Goal: Task Accomplishment & Management: Manage account settings

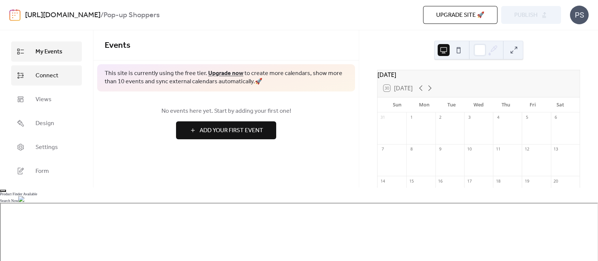
click at [46, 76] on span "Connect" at bounding box center [47, 75] width 23 height 9
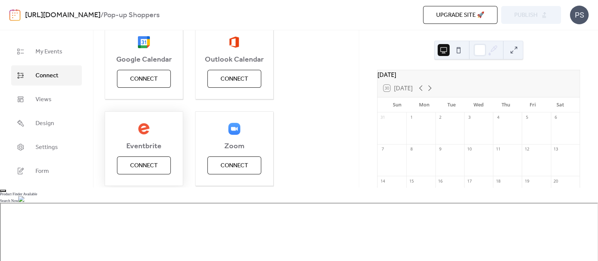
scroll to position [150, 0]
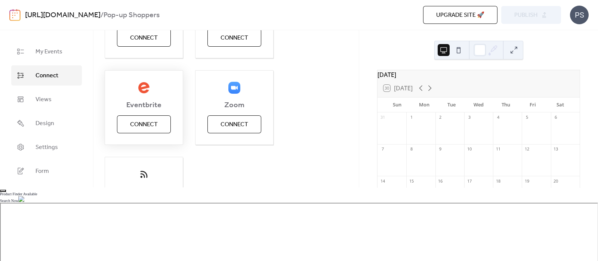
click at [150, 126] on span "Connect" at bounding box center [144, 124] width 28 height 9
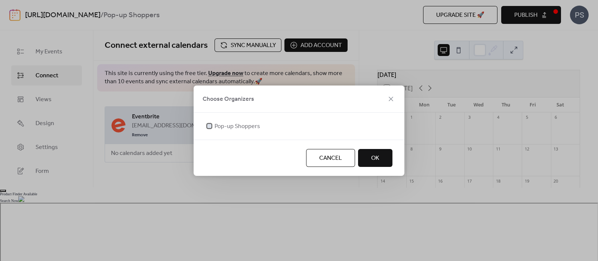
click at [210, 128] on div at bounding box center [209, 125] width 7 height 7
click at [383, 159] on button "OK" at bounding box center [375, 158] width 34 height 18
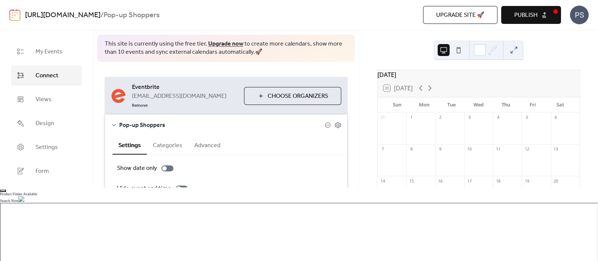
scroll to position [62, 0]
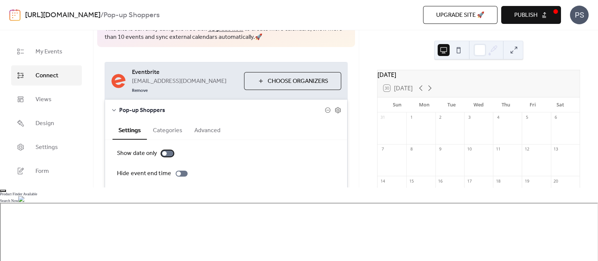
click at [166, 151] on div at bounding box center [168, 154] width 12 height 6
click at [167, 151] on div at bounding box center [168, 154] width 12 height 6
click at [159, 121] on button "Categories" at bounding box center [167, 130] width 41 height 18
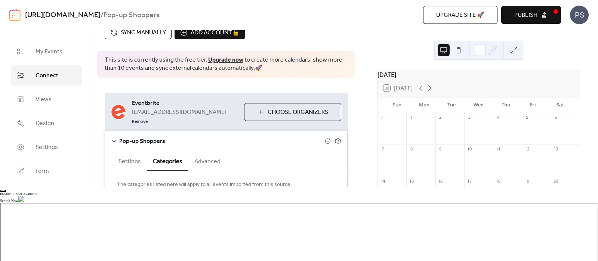
click at [209, 152] on button "Advanced" at bounding box center [207, 161] width 38 height 18
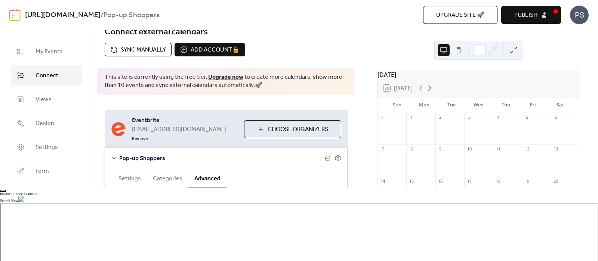
scroll to position [0, 0]
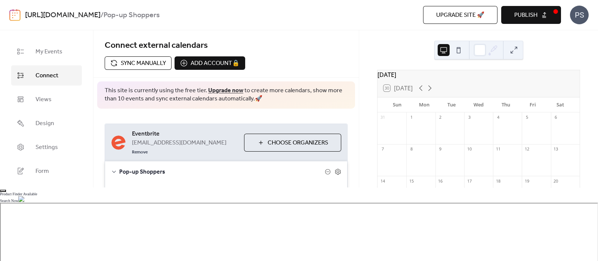
click at [252, 145] on button "Choose Organizers" at bounding box center [292, 143] width 97 height 18
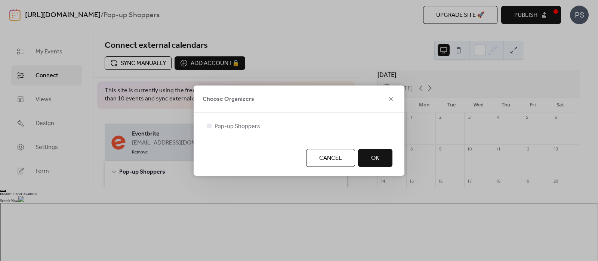
click at [375, 154] on span "OK" at bounding box center [375, 158] width 8 height 9
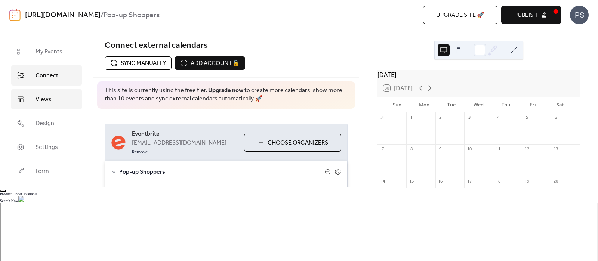
click at [55, 101] on link "Views" at bounding box center [46, 99] width 71 height 20
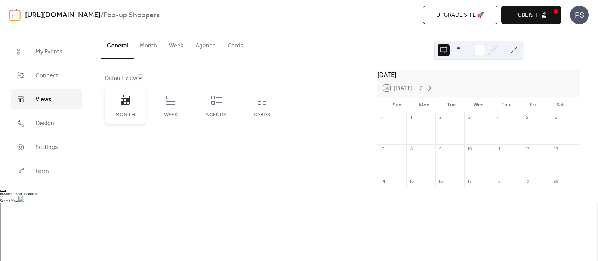
click at [119, 117] on div "Month" at bounding box center [125, 115] width 26 height 6
click at [253, 107] on div "Cards" at bounding box center [262, 105] width 41 height 37
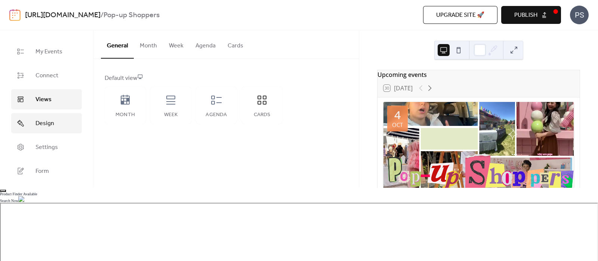
click at [64, 120] on link "Design" at bounding box center [46, 123] width 71 height 20
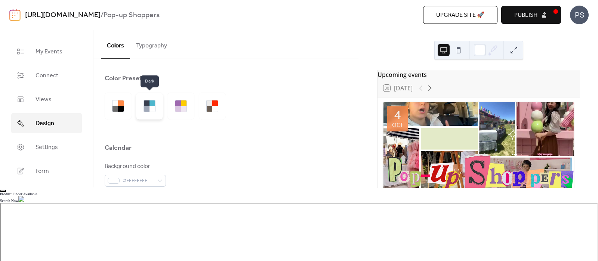
click at [156, 110] on div at bounding box center [149, 106] width 27 height 27
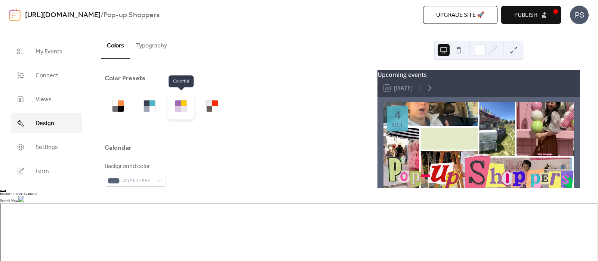
click at [181, 110] on div at bounding box center [184, 109] width 6 height 6
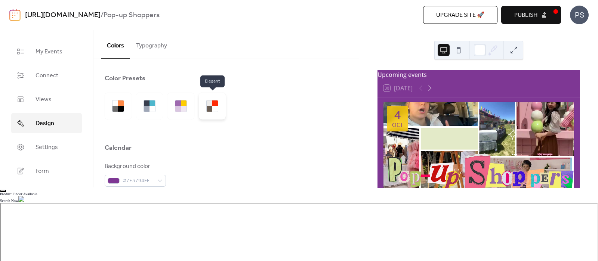
click at [205, 108] on div at bounding box center [212, 106] width 27 height 27
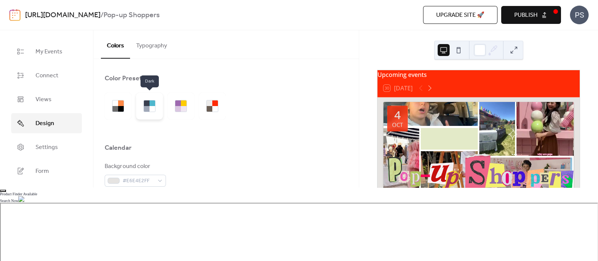
click at [142, 109] on div at bounding box center [149, 106] width 27 height 27
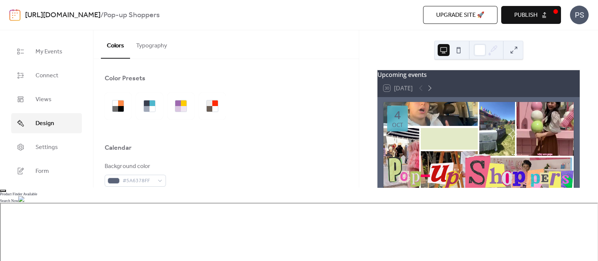
scroll to position [109, 0]
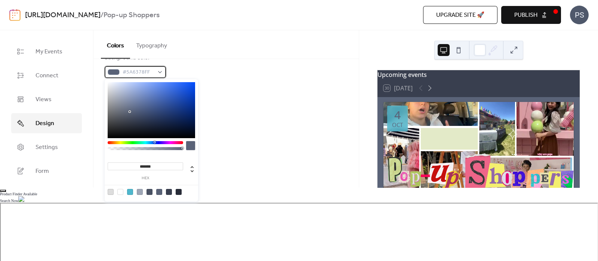
click at [144, 71] on span "#5A6378FF" at bounding box center [138, 72] width 31 height 9
type input "*******"
drag, startPoint x: 129, startPoint y: 111, endPoint x: 93, endPoint y: 72, distance: 52.7
click at [93, 72] on body "[URL][DOMAIN_NAME] / Pop-up Shoppers Upgrade site 🚀 Preview Publish PS My Event…" at bounding box center [299, 130] width 598 height 261
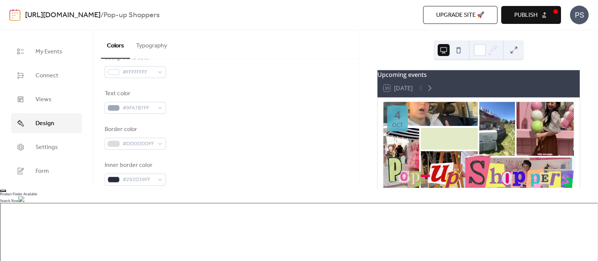
click at [260, 127] on div "Border color #DDDDDDFF" at bounding box center [226, 137] width 243 height 25
click at [144, 110] on span "#9FA7B7FF" at bounding box center [138, 108] width 31 height 9
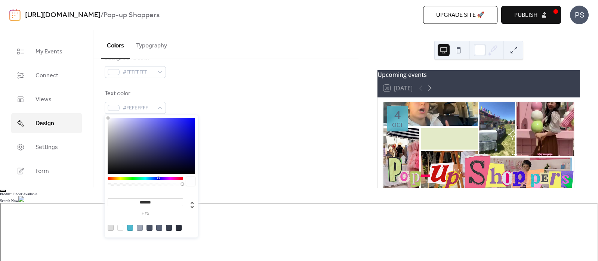
type input "*******"
drag, startPoint x: 120, startPoint y: 134, endPoint x: 102, endPoint y: 111, distance: 29.6
click at [102, 111] on body "[URL][DOMAIN_NAME] / Pop-up Shoppers Upgrade site 🚀 Preview Publish PS My Event…" at bounding box center [299, 130] width 598 height 261
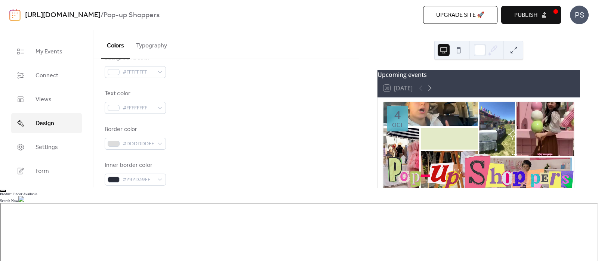
click at [267, 126] on div "Border color #DDDDDDFF" at bounding box center [226, 137] width 243 height 25
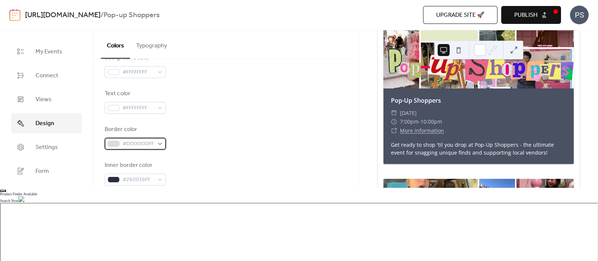
click at [151, 144] on span "#DDDDDDFF" at bounding box center [138, 144] width 31 height 9
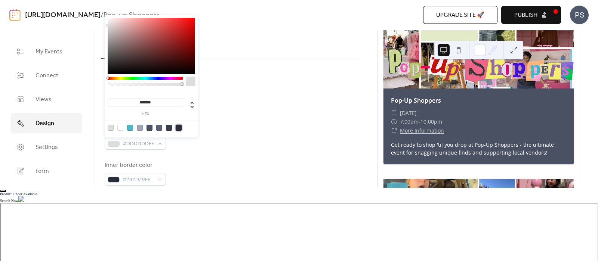
click at [178, 127] on div at bounding box center [179, 128] width 6 height 6
type input "*******"
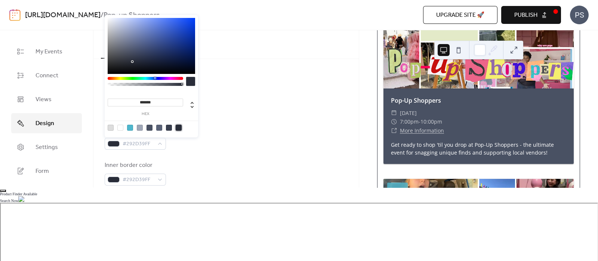
click at [256, 137] on div "Border color #292D39FF" at bounding box center [226, 137] width 243 height 25
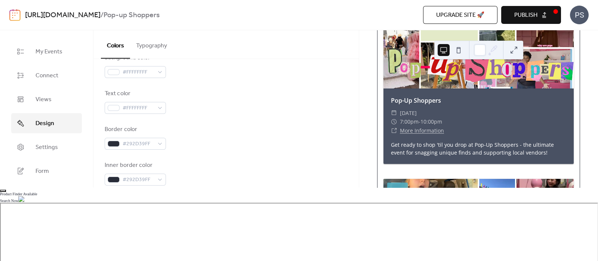
scroll to position [0, 0]
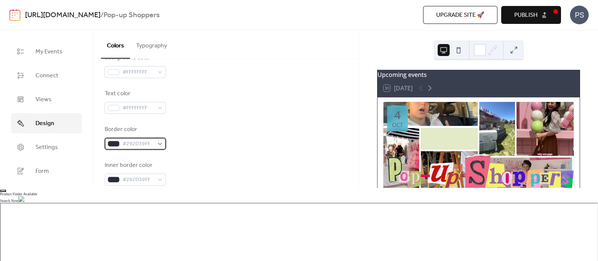
click at [151, 144] on span "#292D39FF" at bounding box center [138, 144] width 31 height 9
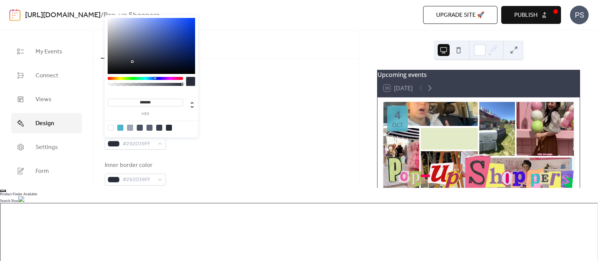
click at [110, 128] on div at bounding box center [111, 128] width 6 height 6
type input "*******"
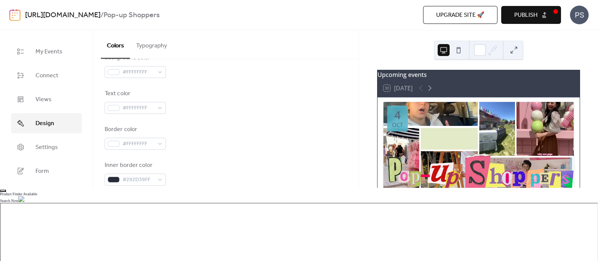
click at [219, 157] on div "Background color #FFFFFFFF Text color #FFFFFFFF Border color #FFFFFFFF Inner bo…" at bounding box center [226, 155] width 243 height 204
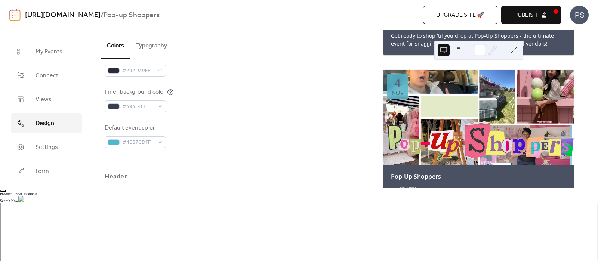
scroll to position [327, 0]
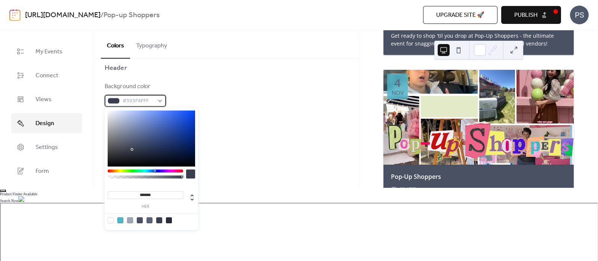
click at [162, 105] on div "#393F4FFF" at bounding box center [135, 101] width 61 height 12
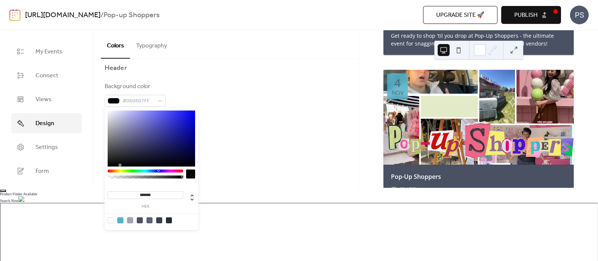
type input "*******"
drag, startPoint x: 132, startPoint y: 149, endPoint x: 124, endPoint y: 166, distance: 18.9
click at [103, 169] on body "[URL][DOMAIN_NAME] / Pop-up Shoppers Upgrade site 🚀 Preview Publish PS My Event…" at bounding box center [299, 130] width 598 height 261
click at [271, 166] on div "Border color #5A6378FF" at bounding box center [226, 166] width 243 height 25
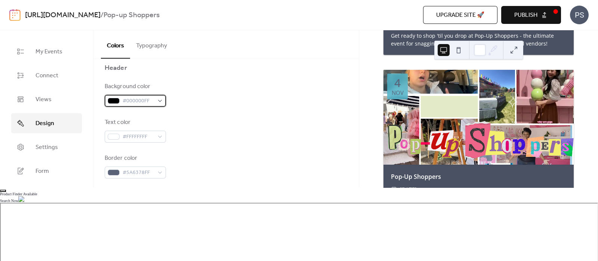
click at [156, 102] on div "#000000FF" at bounding box center [135, 101] width 61 height 12
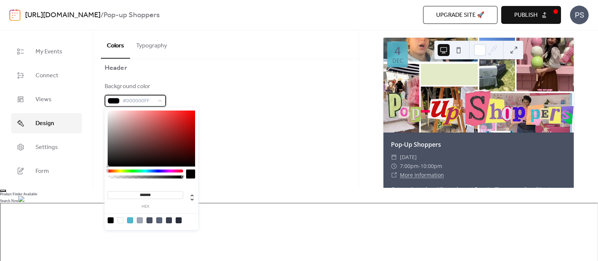
scroll to position [0, 0]
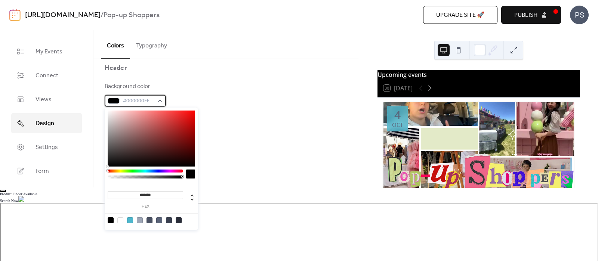
click at [159, 98] on div "#000000FF" at bounding box center [135, 101] width 61 height 12
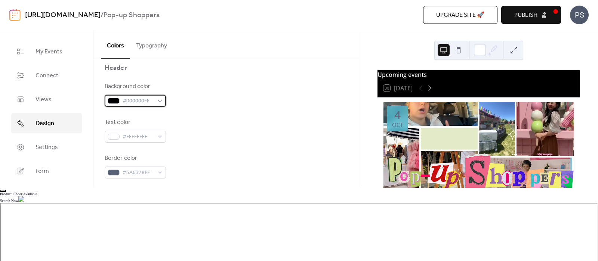
click at [117, 98] on div at bounding box center [114, 101] width 12 height 6
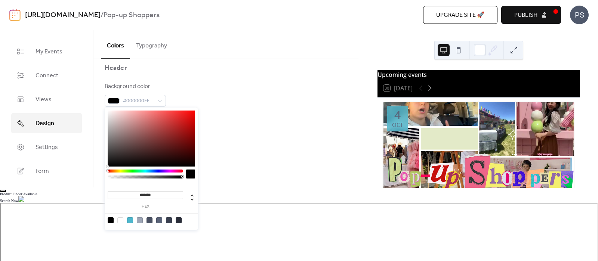
click at [143, 195] on input "*******" at bounding box center [146, 195] width 76 height 8
click at [144, 195] on input "*******" at bounding box center [146, 195] width 76 height 8
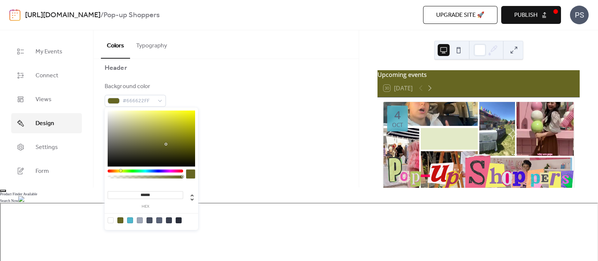
type input "*******"
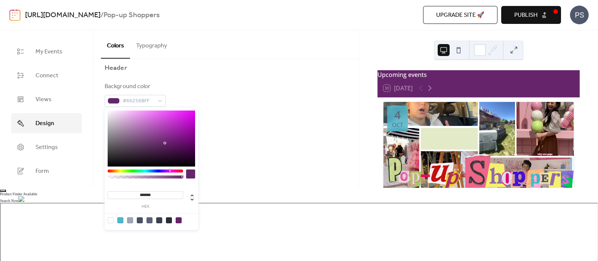
click at [282, 145] on div "Background color #66256BFF Text color #FFFFFFFF Border color #5A6378FF" at bounding box center [226, 130] width 243 height 96
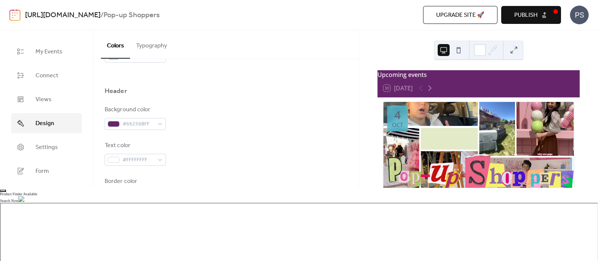
scroll to position [194, 0]
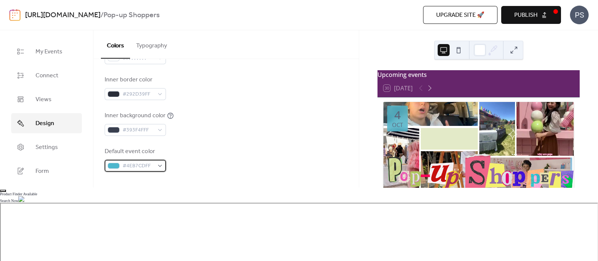
click at [140, 165] on span "#4EB7CDFF" at bounding box center [138, 166] width 31 height 9
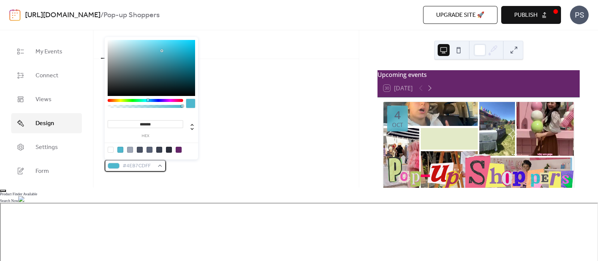
click at [140, 165] on span "#4EB7CDFF" at bounding box center [138, 166] width 31 height 9
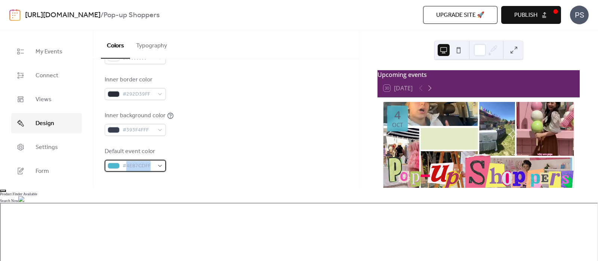
click at [140, 165] on span "#4EB7CDFF" at bounding box center [138, 166] width 31 height 9
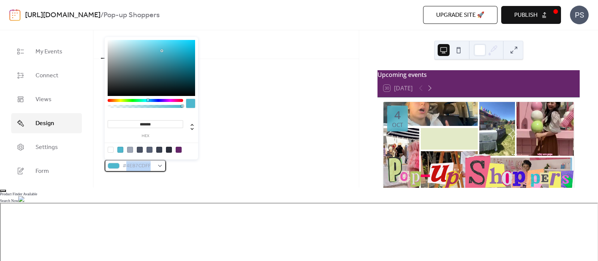
copy span "4EB7CDFF"
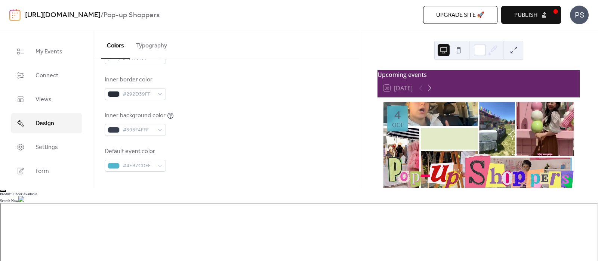
click at [209, 182] on div at bounding box center [226, 184] width 243 height 24
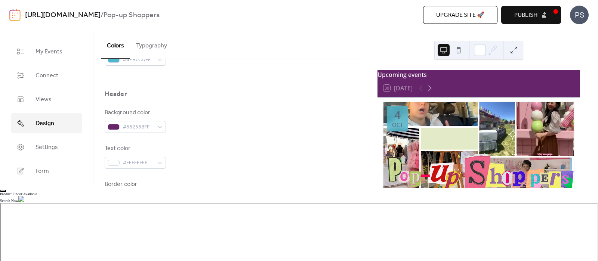
scroll to position [304, 0]
click at [130, 126] on span "#66256BFF" at bounding box center [138, 124] width 31 height 9
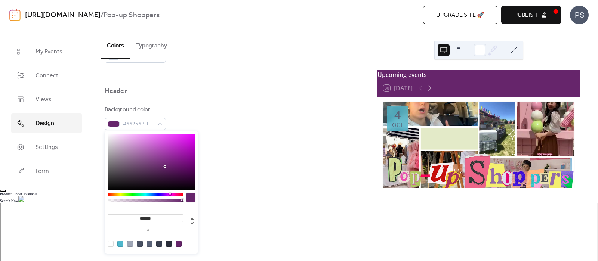
click at [142, 218] on input "*******" at bounding box center [146, 219] width 76 height 8
paste input "**"
type input "*********"
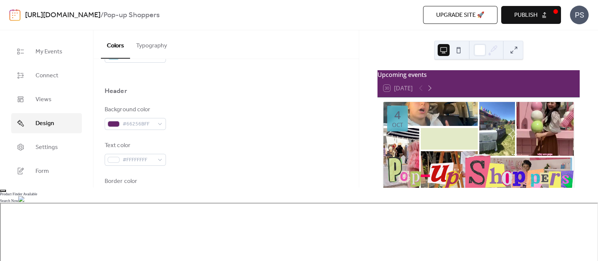
click at [225, 87] on div "Header" at bounding box center [226, 93] width 243 height 13
click at [145, 127] on span "#66256BFF" at bounding box center [138, 124] width 31 height 9
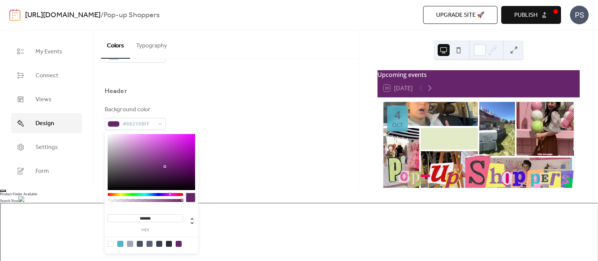
click at [144, 216] on input "*******" at bounding box center [146, 219] width 76 height 8
click at [119, 243] on div at bounding box center [120, 244] width 6 height 6
type input "*******"
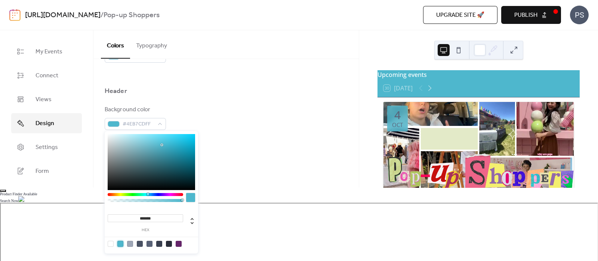
click at [250, 191] on div "Border color #5A6378FF" at bounding box center [226, 189] width 243 height 25
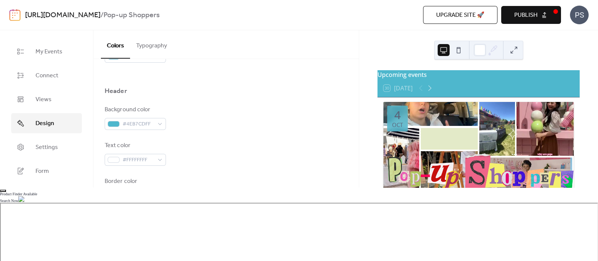
scroll to position [194, 0]
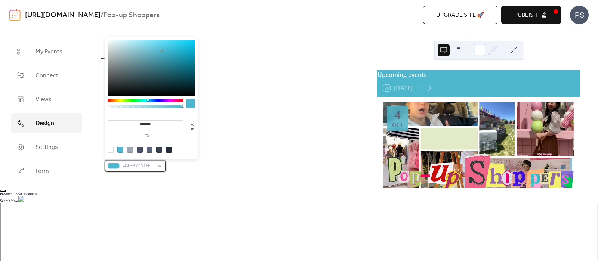
click at [141, 167] on span "#4EB7CDFF" at bounding box center [138, 166] width 31 height 9
click at [146, 124] on input "*******" at bounding box center [146, 124] width 76 height 8
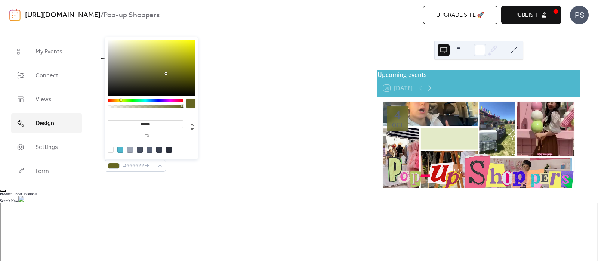
type input "*******"
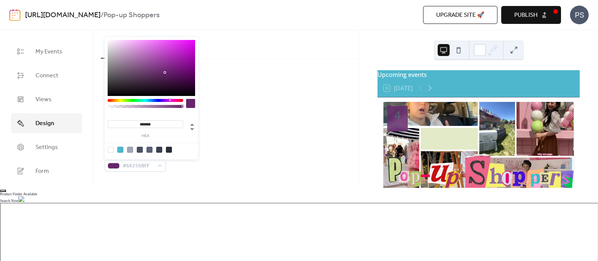
click at [256, 142] on div "Background color #FFFFFFFF Text color #FFFFFFFF Border color #FFFFFFFF Inner bo…" at bounding box center [226, 70] width 243 height 204
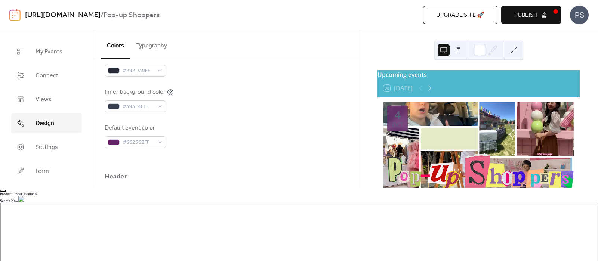
scroll to position [327, 0]
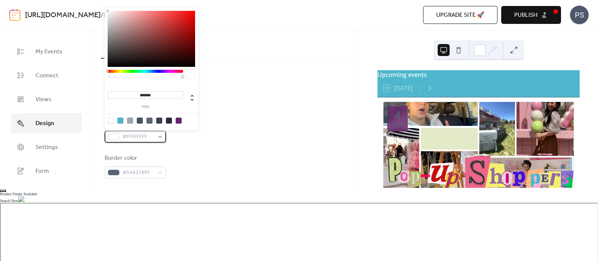
click at [149, 137] on span "#FFFFFFFF" at bounding box center [138, 137] width 31 height 9
click at [111, 120] on div at bounding box center [111, 121] width 6 height 6
click at [243, 144] on div "Background color #4EB7CDFF Text color #FFFFFFFF Border color #5A6378FF" at bounding box center [226, 130] width 243 height 96
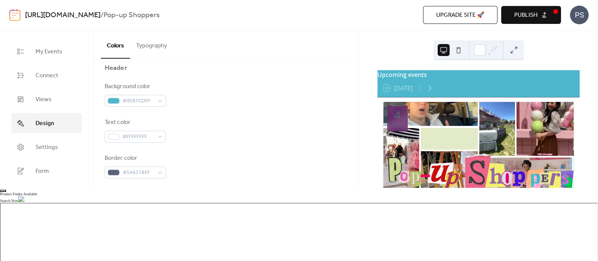
scroll to position [436, 0]
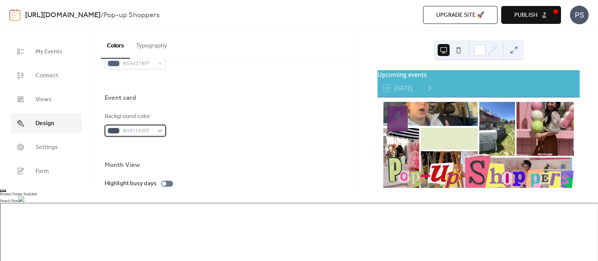
click at [157, 133] on div "#495163FF" at bounding box center [135, 131] width 61 height 12
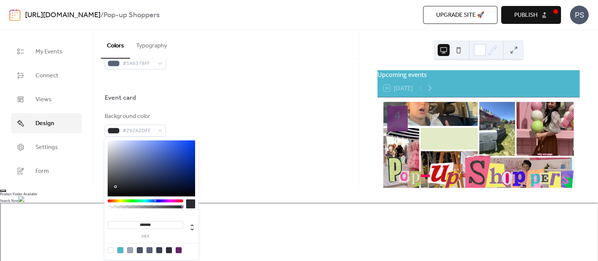
type input "*******"
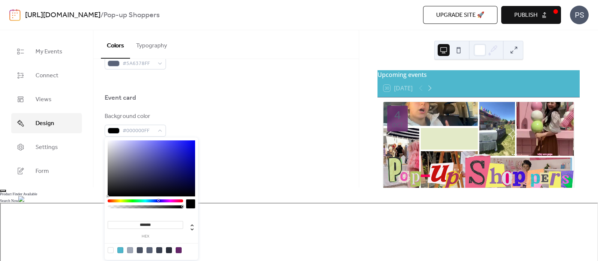
drag, startPoint x: 130, startPoint y: 174, endPoint x: 103, endPoint y: 202, distance: 39.1
click at [103, 202] on body "[URL][DOMAIN_NAME] / Pop-up Shoppers Upgrade site 🚀 Preview Publish PS My Event…" at bounding box center [299, 130] width 598 height 261
click at [282, 186] on div "Highlight busy days" at bounding box center [226, 183] width 243 height 9
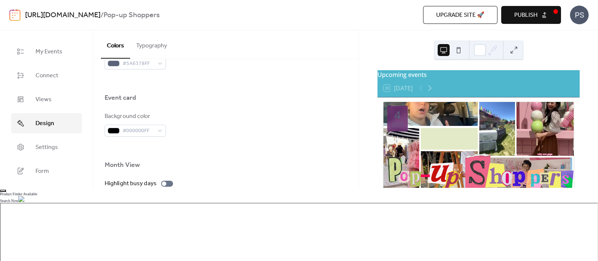
scroll to position [522, 0]
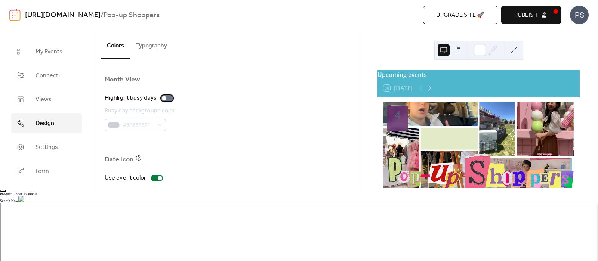
click at [165, 98] on div at bounding box center [167, 98] width 12 height 6
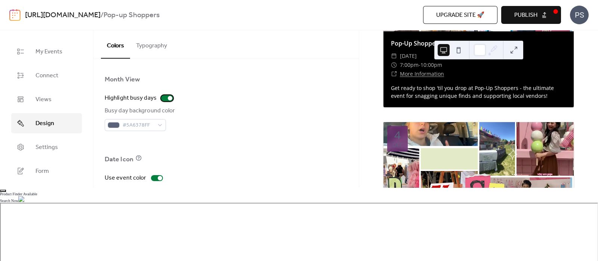
scroll to position [436, 0]
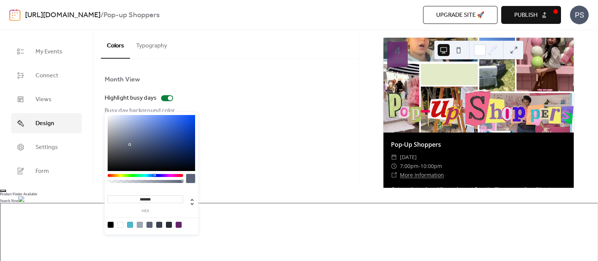
click at [144, 238] on span "#5A6378FF" at bounding box center [138, 241] width 31 height 9
click at [122, 225] on div at bounding box center [120, 225] width 6 height 6
type input "*******"
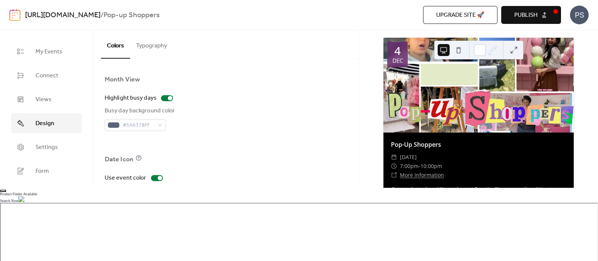
click at [252, 198] on div "Background color #9FA7B7FF" at bounding box center [226, 199] width 243 height 25
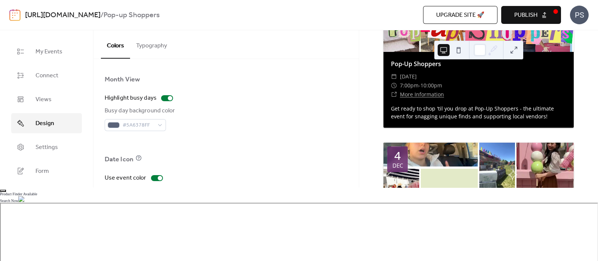
scroll to position [327, 0]
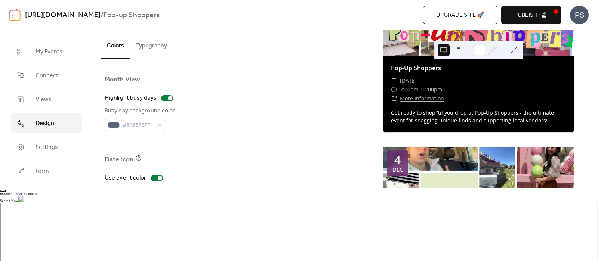
click at [522, 18] on span "Publish" at bounding box center [525, 15] width 23 height 9
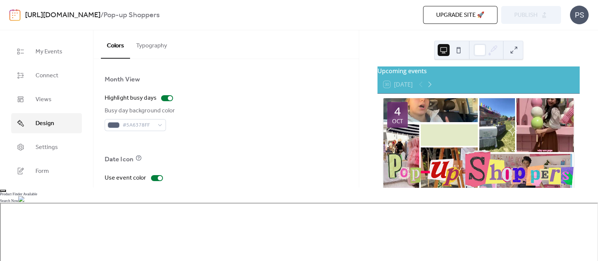
scroll to position [0, 0]
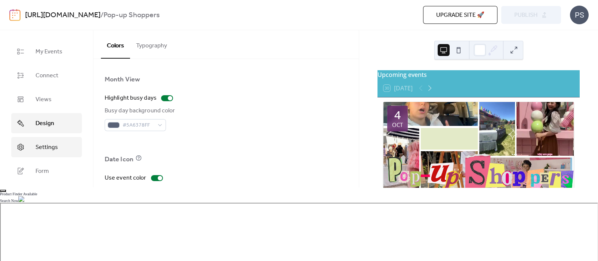
click at [57, 150] on span "Settings" at bounding box center [47, 147] width 22 height 9
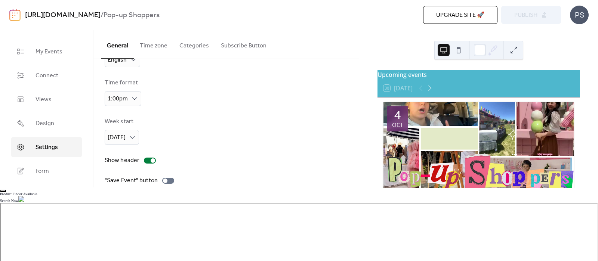
scroll to position [46, 0]
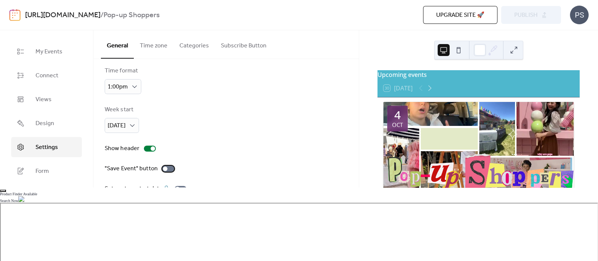
click at [170, 168] on div at bounding box center [168, 169] width 12 height 6
click at [199, 163] on div "Calendar language English Time format 1:00pm Week start [DATE] Show header "Sav…" at bounding box center [226, 137] width 243 height 219
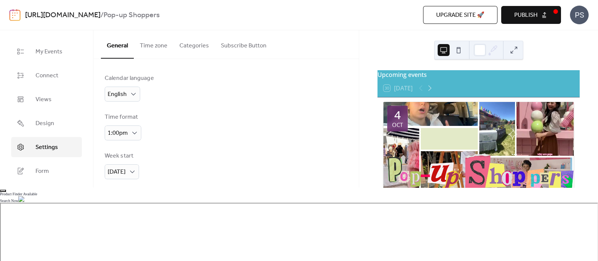
click at [158, 52] on button "Time zone" at bounding box center [154, 44] width 40 height 28
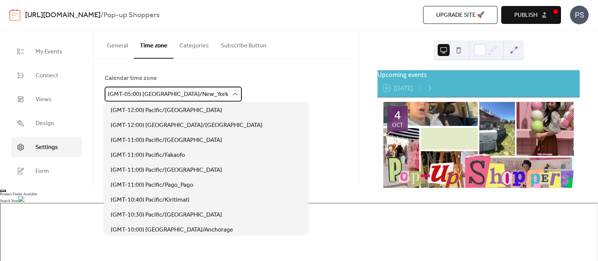
click at [160, 93] on span "(GMT-05:00) [GEOGRAPHIC_DATA]/New_York" at bounding box center [168, 95] width 121 height 12
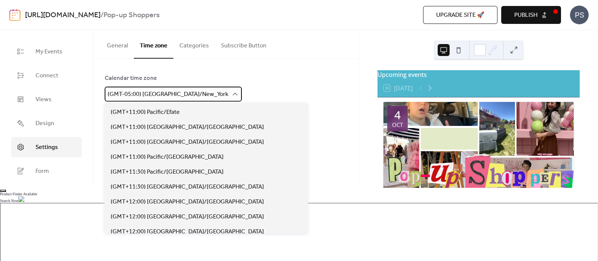
scroll to position [3576, 0]
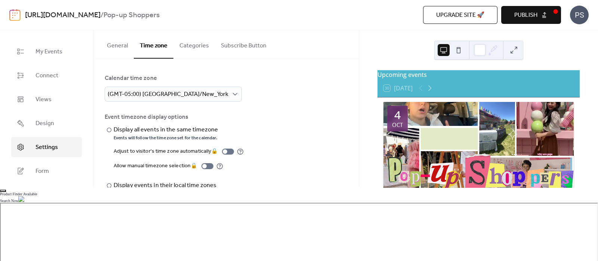
drag, startPoint x: 279, startPoint y: 141, endPoint x: 274, endPoint y: 145, distance: 6.1
click at [279, 141] on div "​ Display all events in the same timezone Events will follow the time zone set …" at bounding box center [226, 161] width 243 height 71
click at [110, 185] on div at bounding box center [109, 186] width 4 height 4
click at [316, 131] on div "​ Display all events in the same timezone Events will follow the time zone set …" at bounding box center [226, 161] width 243 height 71
click at [542, 18] on button "Publish" at bounding box center [531, 15] width 60 height 18
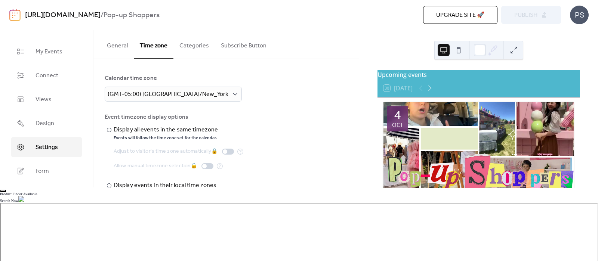
click at [196, 47] on button "Categories" at bounding box center [193, 44] width 41 height 28
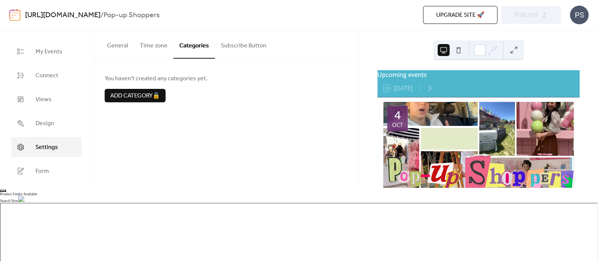
click at [236, 45] on button "Subscribe Button" at bounding box center [244, 44] width 58 height 28
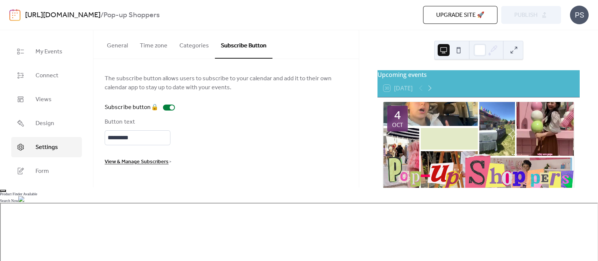
click at [158, 161] on span "View & Manage Subscribers" at bounding box center [137, 162] width 64 height 9
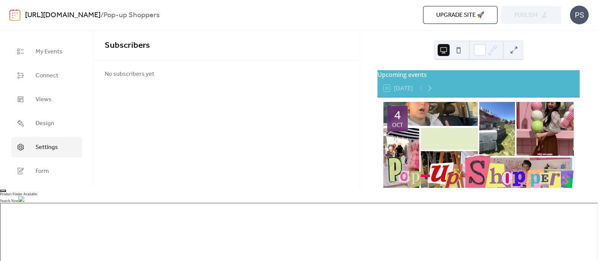
click at [54, 148] on span "Settings" at bounding box center [47, 147] width 22 height 9
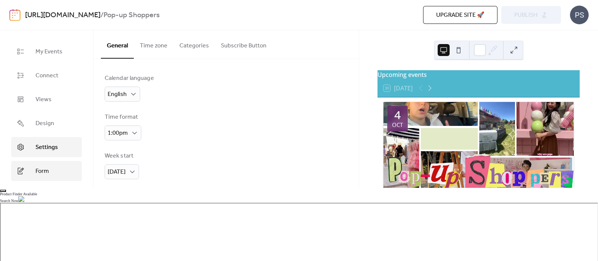
click at [53, 170] on link "Form" at bounding box center [46, 171] width 71 height 20
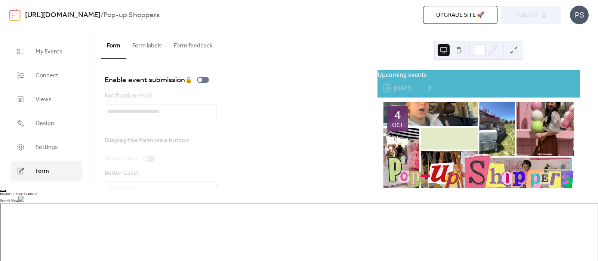
scroll to position [43, 0]
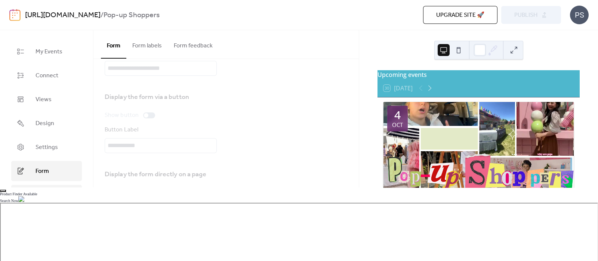
click at [61, 197] on link "Install" at bounding box center [46, 195] width 71 height 20
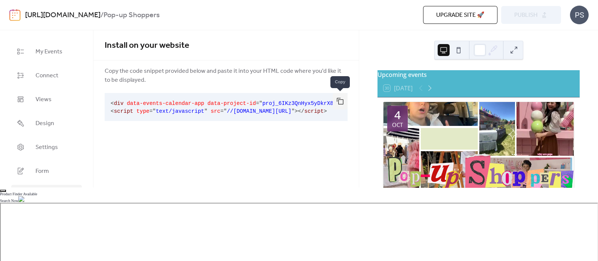
click at [339, 102] on button "button" at bounding box center [340, 101] width 15 height 16
drag, startPoint x: 148, startPoint y: 158, endPoint x: 138, endPoint y: 157, distance: 10.1
click at [149, 158] on div "Install on your website Copy the code snippet provided below and paste it into …" at bounding box center [225, 123] width 265 height 186
click at [43, 122] on span "Design" at bounding box center [45, 123] width 19 height 9
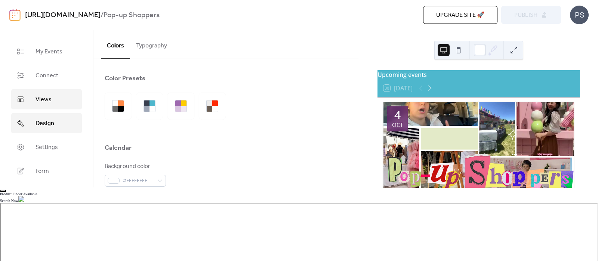
click at [52, 106] on link "Views" at bounding box center [46, 99] width 71 height 20
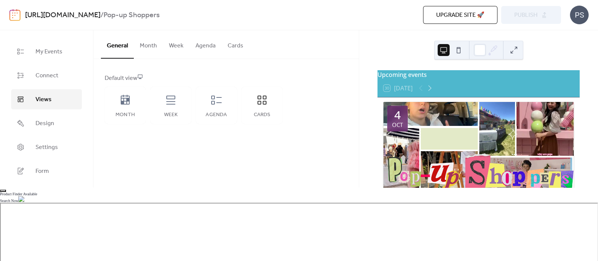
click at [233, 49] on button "Cards" at bounding box center [236, 44] width 28 height 28
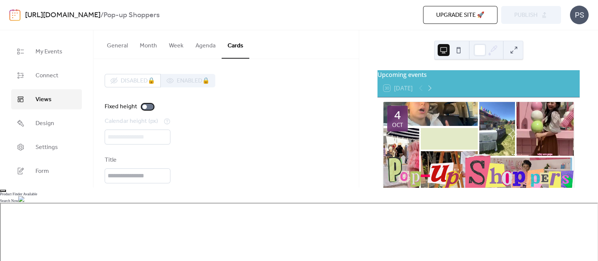
click at [147, 106] on div at bounding box center [148, 107] width 12 height 6
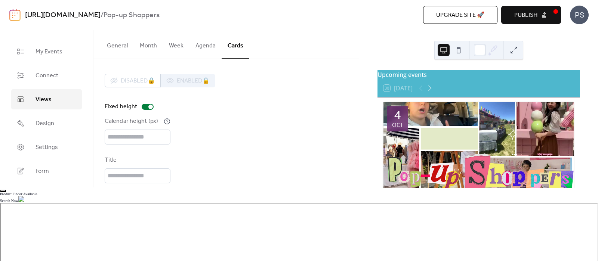
click at [224, 117] on div "Calendar height (px) ***" at bounding box center [226, 131] width 243 height 28
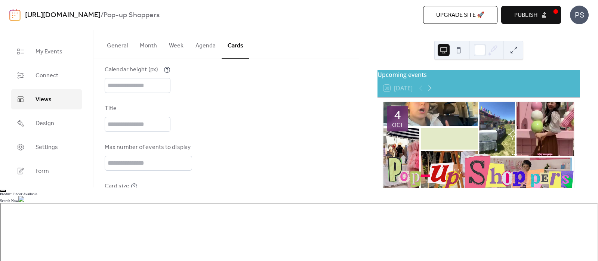
scroll to position [66, 0]
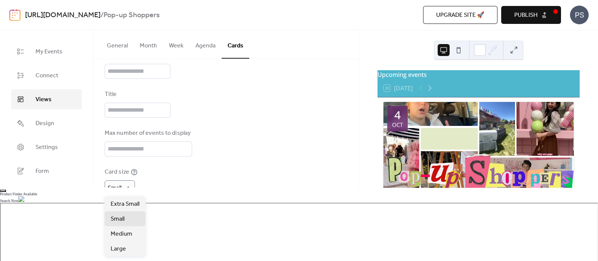
click at [191, 182] on div "Card size Small" at bounding box center [226, 182] width 243 height 28
click at [546, 16] on button "Publish" at bounding box center [531, 15] width 60 height 18
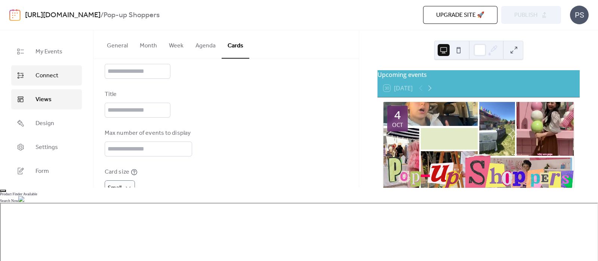
click at [57, 83] on link "Connect" at bounding box center [46, 75] width 71 height 20
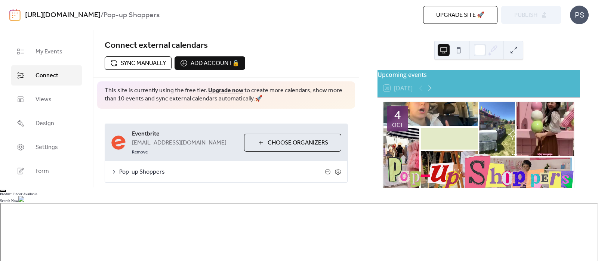
click at [152, 168] on span "Pop-up Shoppers" at bounding box center [222, 172] width 206 height 9
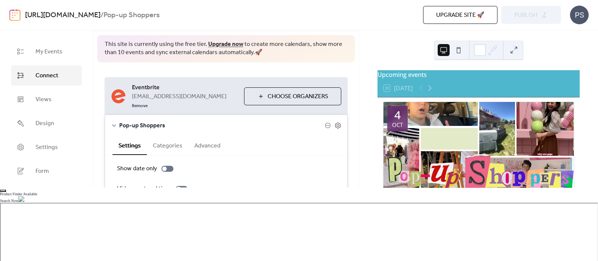
scroll to position [62, 0]
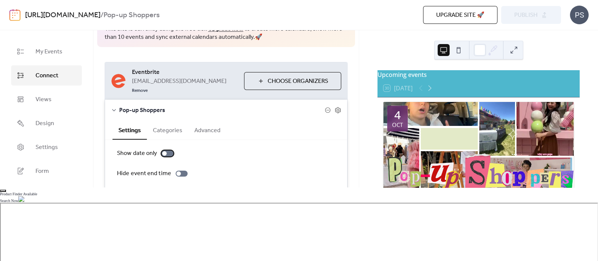
click at [166, 151] on div at bounding box center [168, 154] width 12 height 6
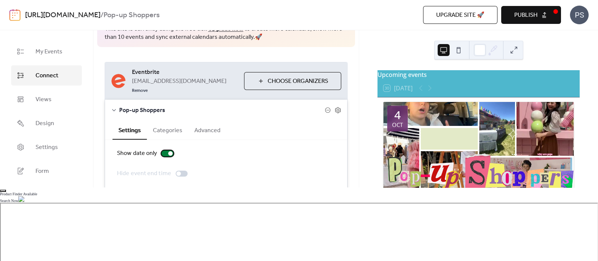
click at [166, 151] on div at bounding box center [168, 154] width 12 height 6
click at [170, 124] on button "Categories" at bounding box center [167, 130] width 41 height 18
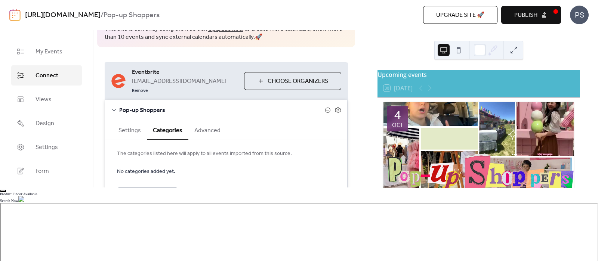
scroll to position [31, 0]
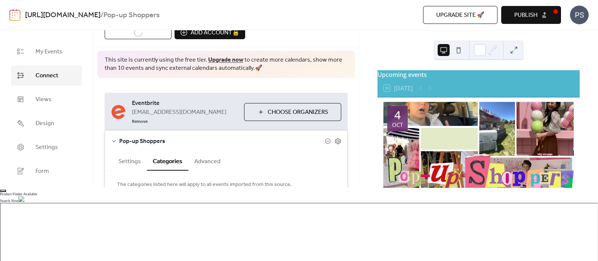
click at [201, 153] on button "Advanced" at bounding box center [207, 161] width 38 height 18
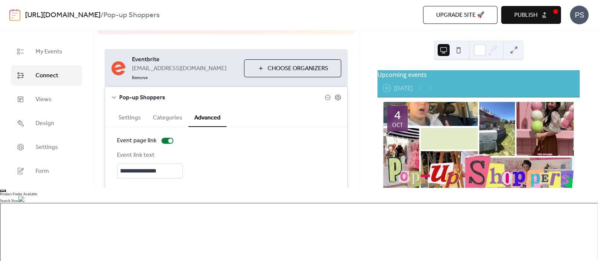
scroll to position [0, 0]
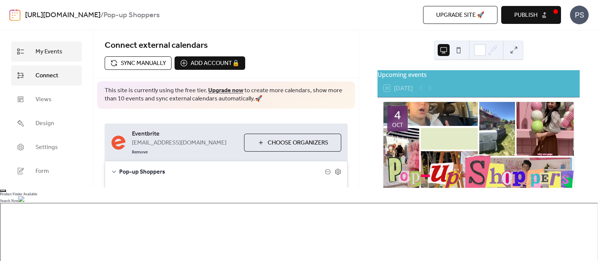
click at [62, 56] on link "My Events" at bounding box center [46, 51] width 71 height 20
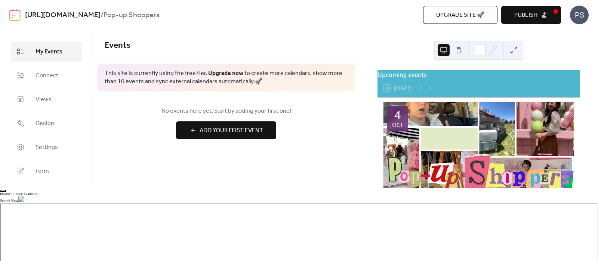
click at [210, 129] on span "Add Your First Event" at bounding box center [232, 130] width 64 height 9
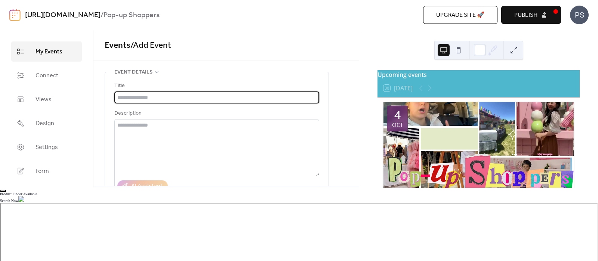
click at [128, 206] on span "Cancel" at bounding box center [130, 201] width 23 height 9
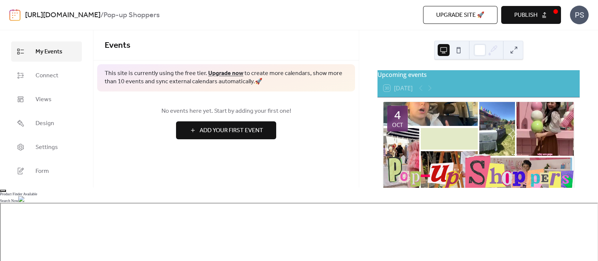
click at [436, 11] on span "Upgrade site 🚀" at bounding box center [460, 15] width 48 height 9
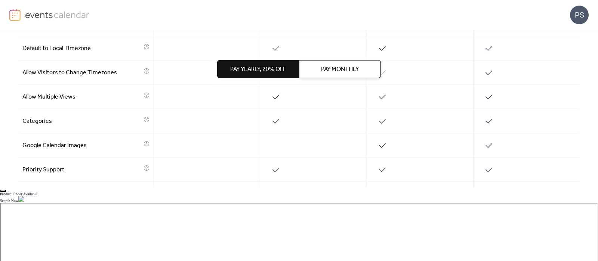
scroll to position [376, 0]
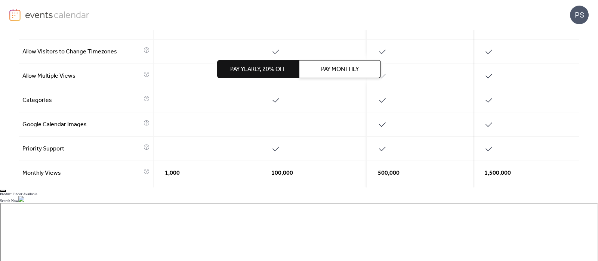
click at [343, 72] on span "Pay Monthly" at bounding box center [340, 69] width 38 height 9
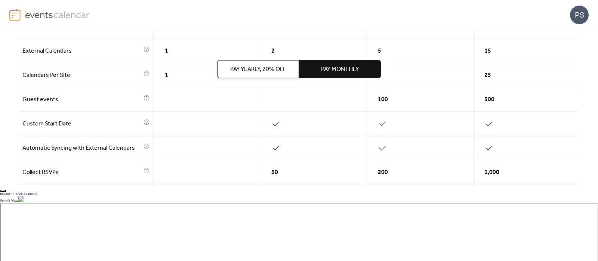
scroll to position [0, 0]
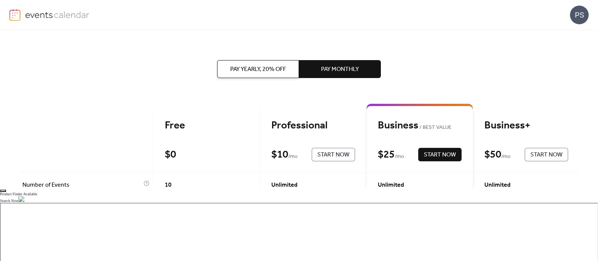
click at [265, 70] on span "Pay Yearly, 20% off" at bounding box center [258, 69] width 56 height 9
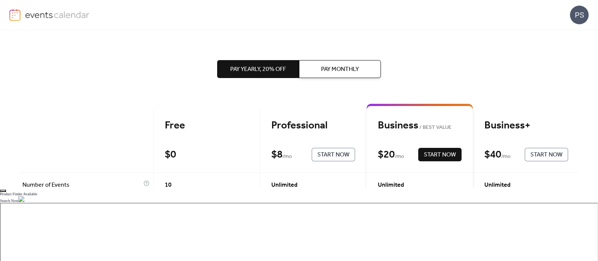
click at [341, 75] on button "Pay Monthly" at bounding box center [340, 69] width 82 height 18
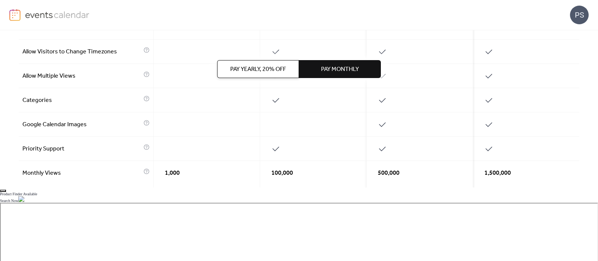
click at [528, 229] on span "Start Now" at bounding box center [526, 228] width 32 height 9
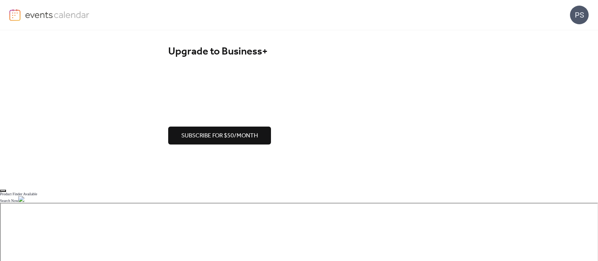
click at [584, 19] on div "PS" at bounding box center [579, 15] width 19 height 19
click at [572, 33] on span "Account" at bounding box center [565, 33] width 22 height 9
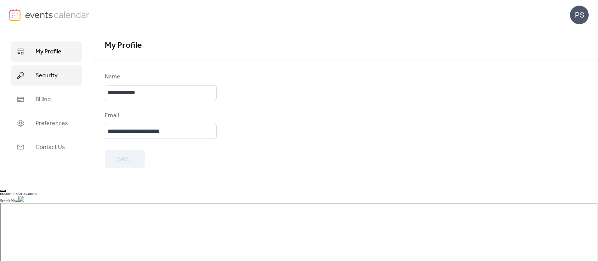
click at [58, 76] on link "Security" at bounding box center [46, 75] width 71 height 20
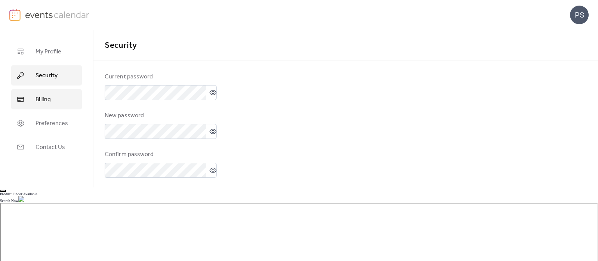
click at [61, 100] on link "Billing" at bounding box center [46, 99] width 71 height 20
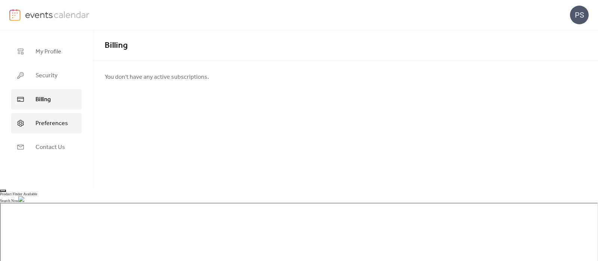
click at [59, 122] on span "Preferences" at bounding box center [52, 123] width 33 height 9
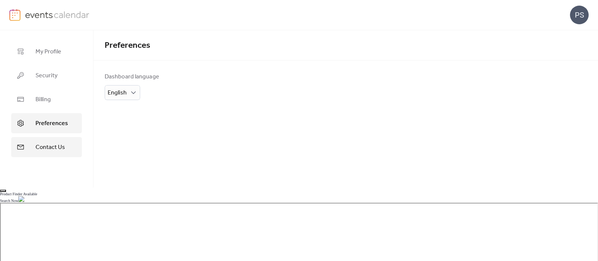
click at [50, 143] on span "Contact Us" at bounding box center [51, 147] width 30 height 9
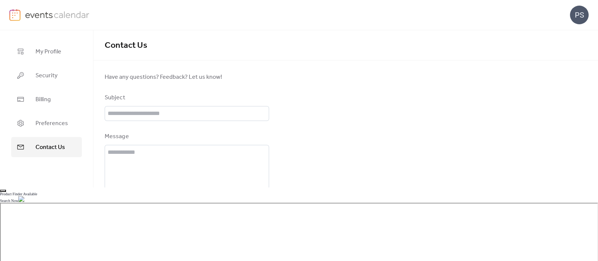
click at [52, 13] on img at bounding box center [57, 14] width 65 height 11
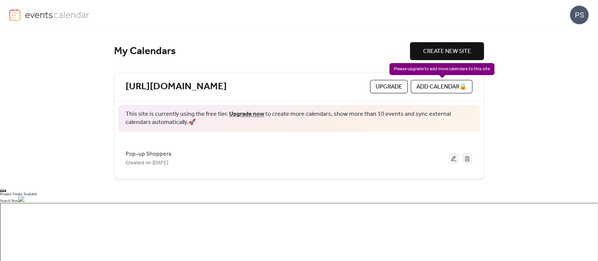
click at [425, 87] on div "ADD CALENDAR 🔒" at bounding box center [442, 86] width 62 height 13
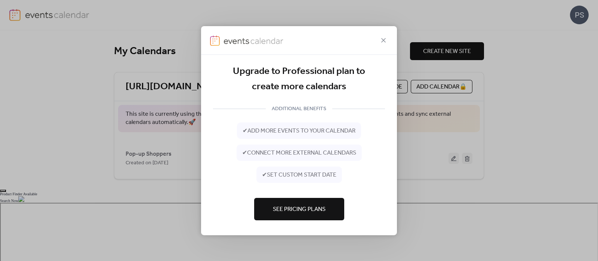
click at [291, 210] on span "See Pricing Plans" at bounding box center [299, 209] width 53 height 9
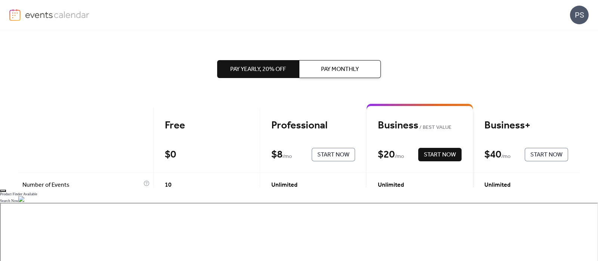
click at [41, 18] on img at bounding box center [57, 14] width 65 height 11
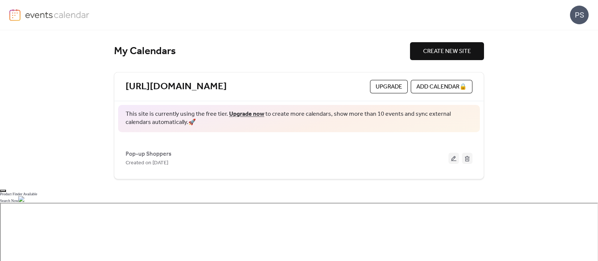
click at [427, 55] on span "CREATE NEW SITE" at bounding box center [447, 51] width 48 height 9
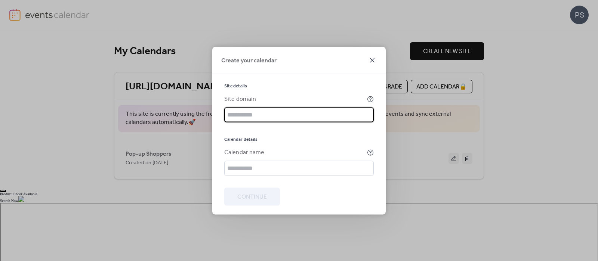
click at [371, 62] on icon at bounding box center [372, 60] width 9 height 9
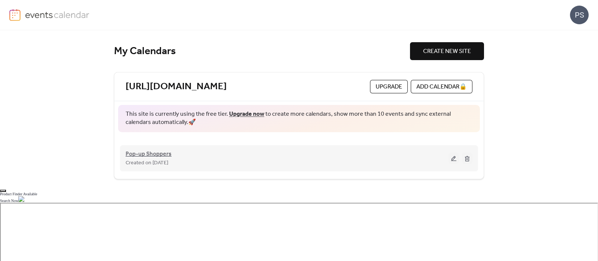
click at [162, 150] on span "Pop-up Shoppers" at bounding box center [149, 154] width 46 height 9
